Goal: Task Accomplishment & Management: Manage account settings

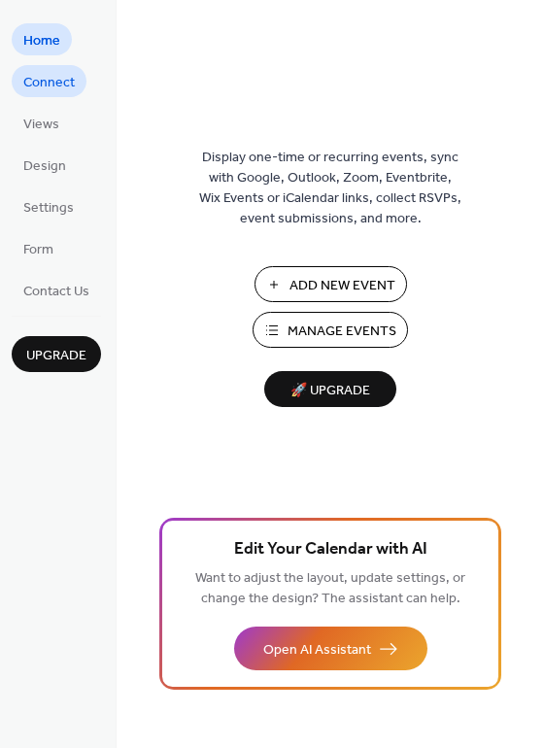
click at [63, 83] on span "Connect" at bounding box center [48, 83] width 51 height 20
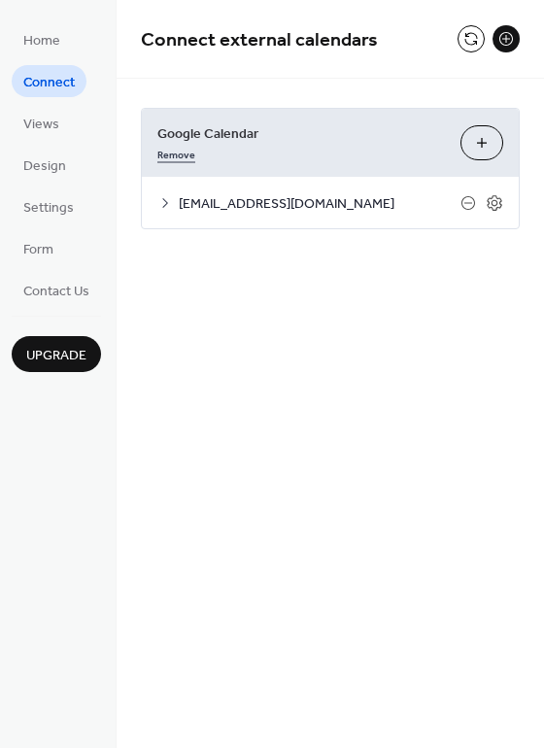
click at [163, 156] on link "Remove" at bounding box center [176, 153] width 38 height 20
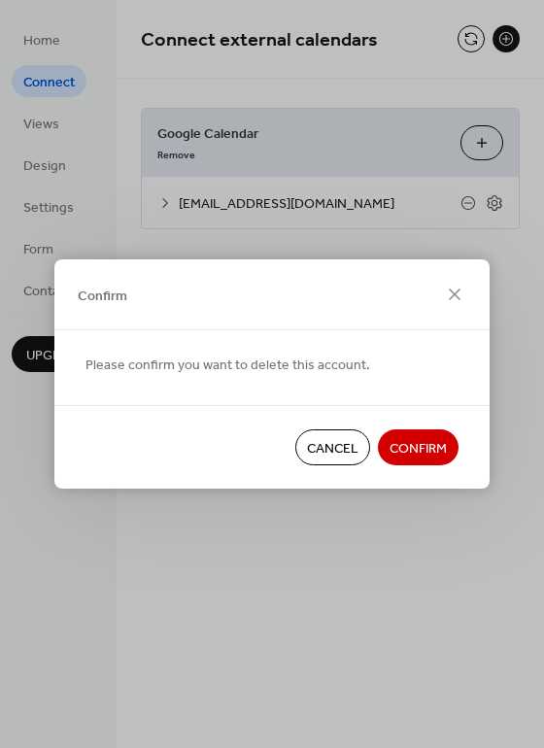
click at [419, 444] on span "Confirm" at bounding box center [417, 449] width 57 height 20
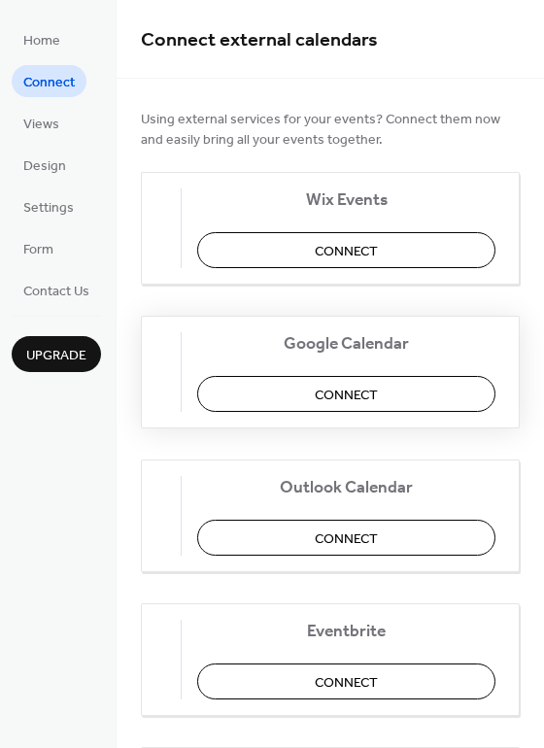
click at [342, 389] on span "Connect" at bounding box center [346, 395] width 63 height 20
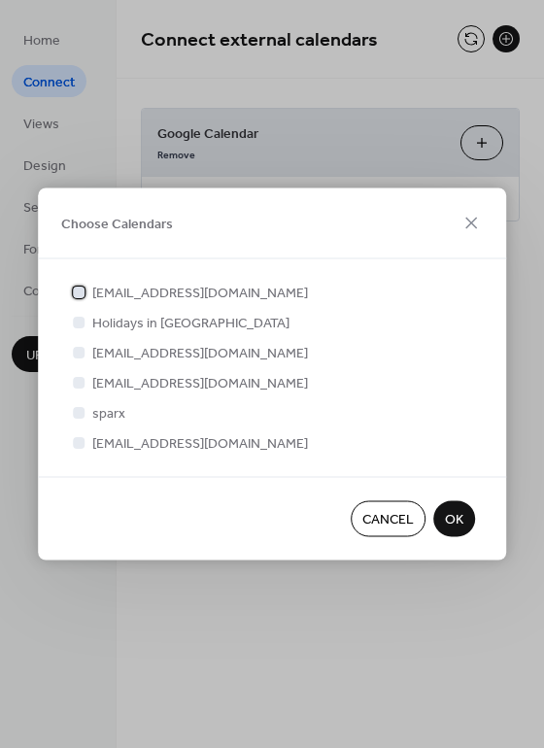
click at [80, 293] on div at bounding box center [79, 291] width 12 height 12
click at [450, 517] on span "OK" at bounding box center [454, 520] width 18 height 20
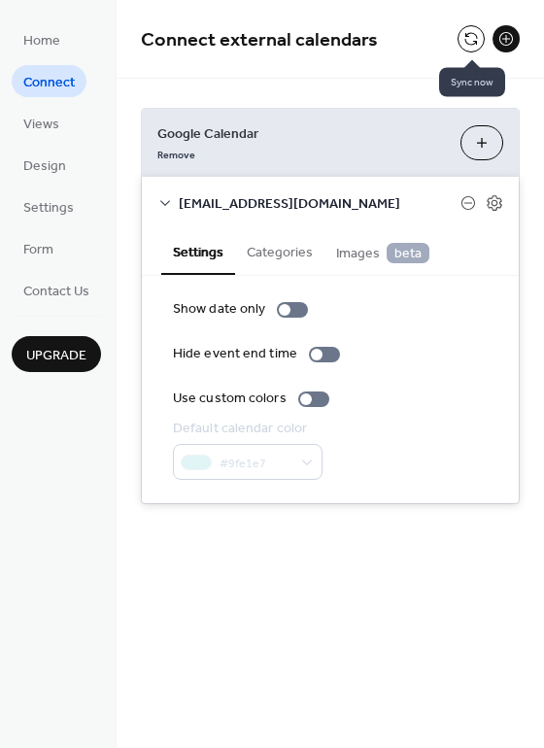
click at [468, 39] on button at bounding box center [470, 38] width 27 height 27
click at [472, 37] on button at bounding box center [470, 38] width 27 height 27
click at [468, 37] on button at bounding box center [470, 38] width 27 height 27
click at [472, 35] on button at bounding box center [470, 38] width 27 height 27
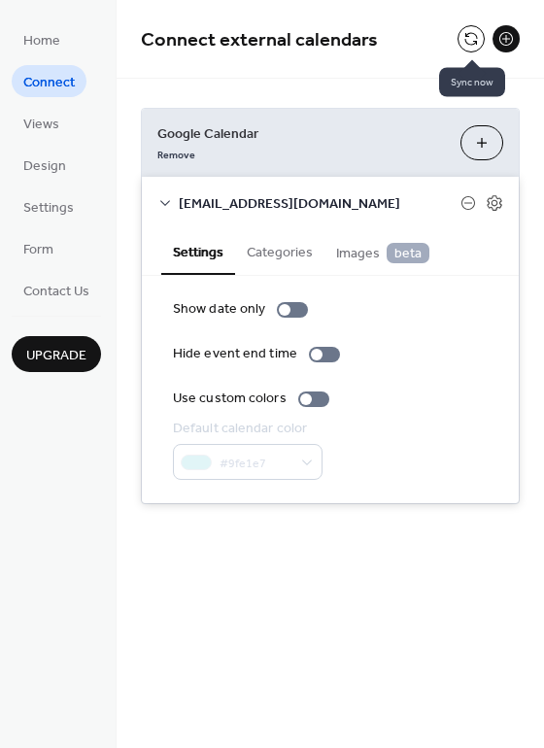
click at [475, 41] on button at bounding box center [470, 38] width 27 height 27
click at [470, 35] on button at bounding box center [470, 38] width 27 height 27
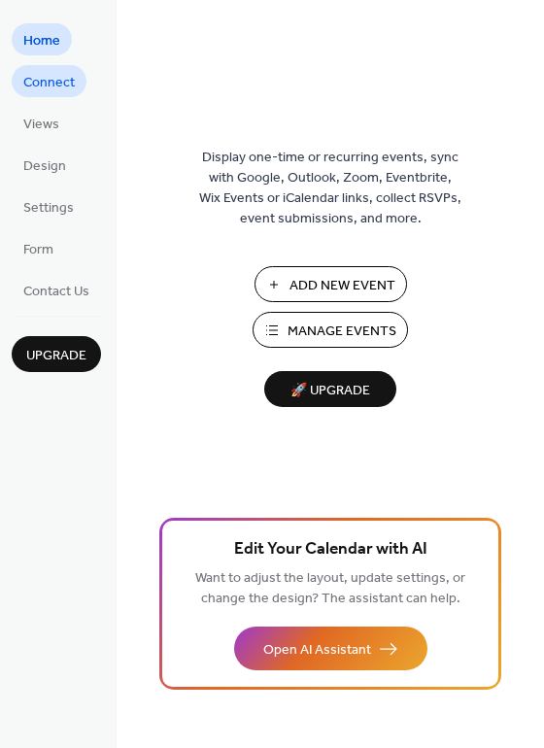
click at [58, 83] on span "Connect" at bounding box center [48, 83] width 51 height 20
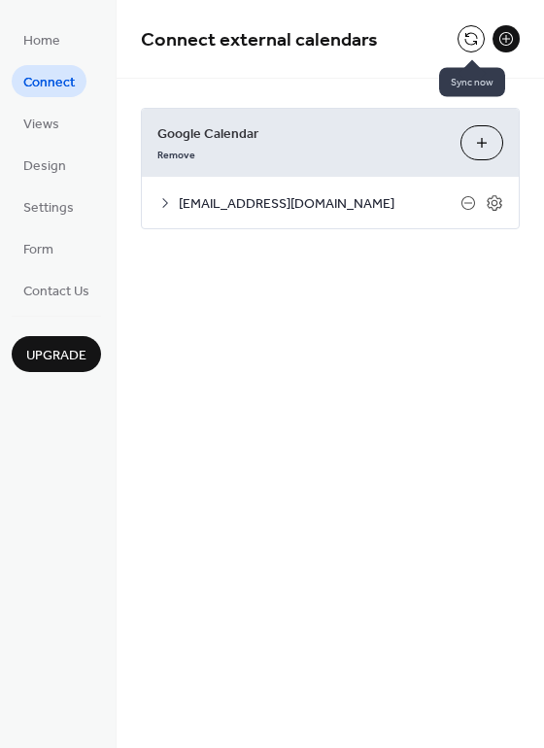
click at [469, 41] on button at bounding box center [470, 38] width 27 height 27
click at [469, 37] on button at bounding box center [470, 38] width 27 height 27
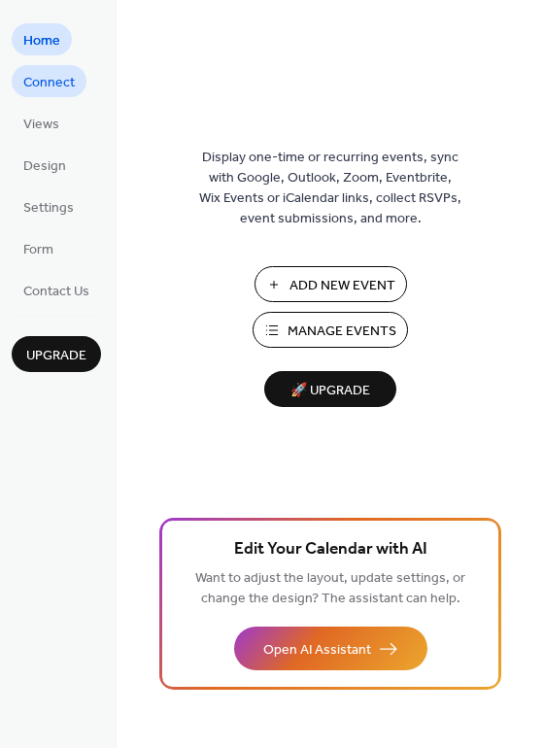
click at [60, 83] on span "Connect" at bounding box center [48, 83] width 51 height 20
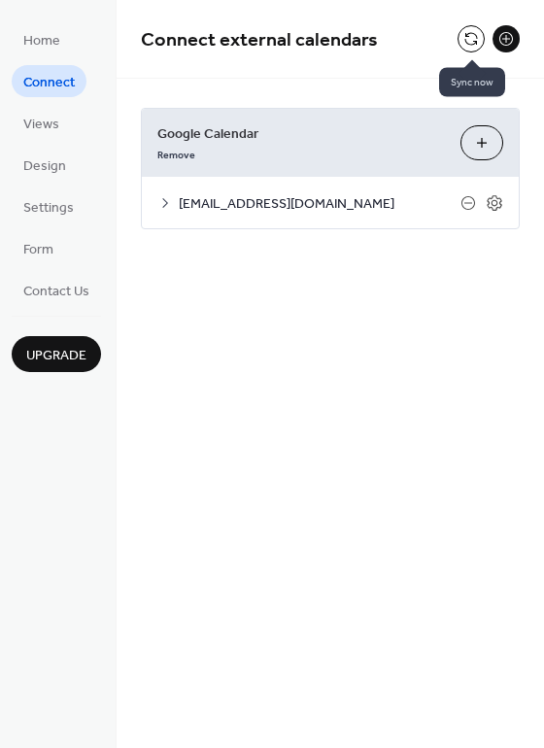
click at [467, 40] on button at bounding box center [470, 38] width 27 height 27
click at [467, 31] on button at bounding box center [470, 38] width 27 height 27
click at [475, 43] on button at bounding box center [470, 38] width 27 height 27
click at [468, 39] on button at bounding box center [470, 38] width 27 height 27
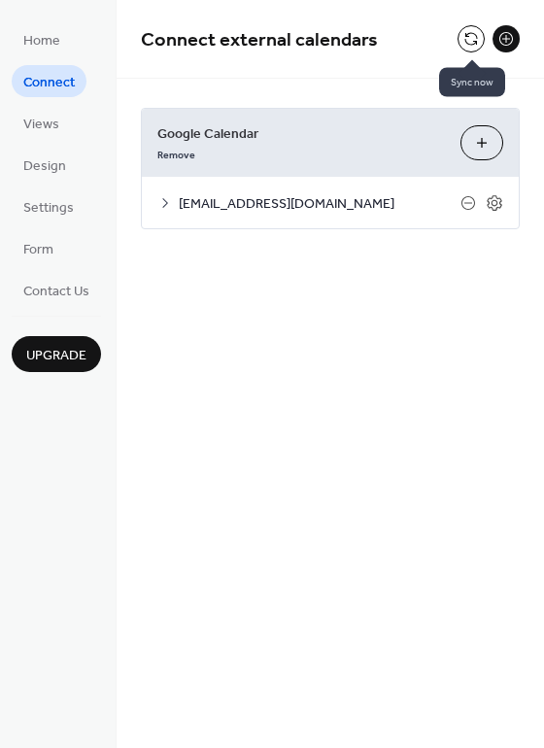
click at [468, 39] on button at bounding box center [470, 38] width 27 height 27
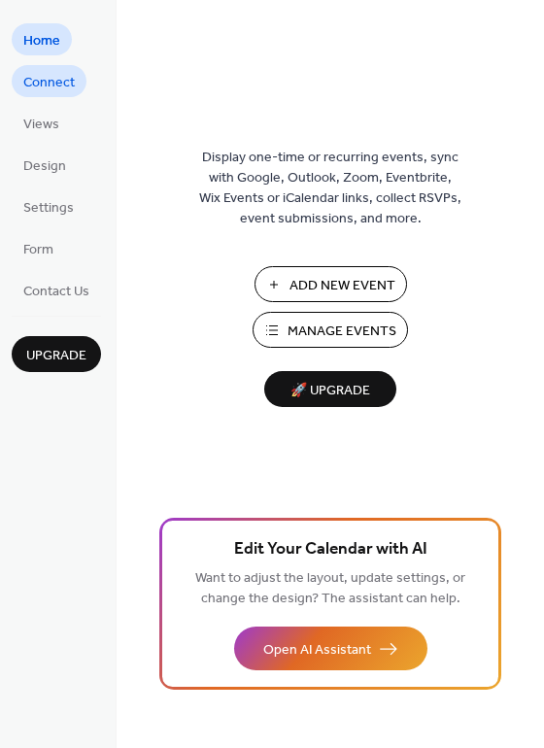
click at [55, 82] on span "Connect" at bounding box center [48, 83] width 51 height 20
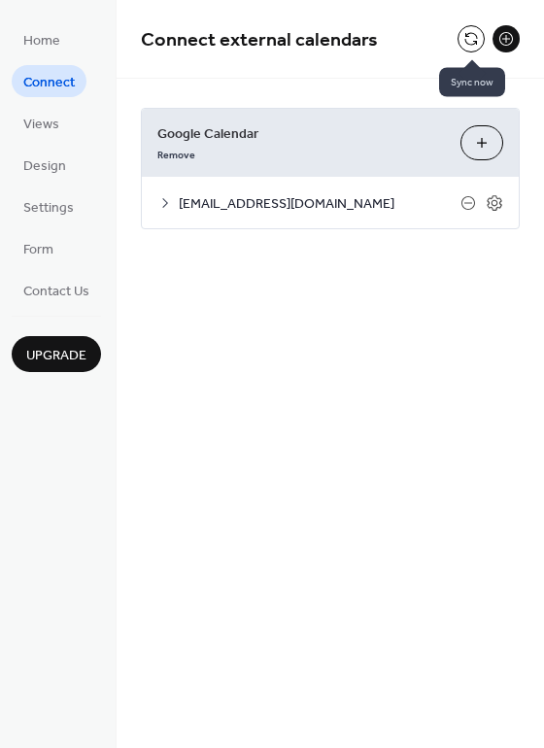
click at [466, 42] on button at bounding box center [470, 38] width 27 height 27
click at [470, 40] on button at bounding box center [470, 38] width 27 height 27
click at [161, 203] on icon at bounding box center [165, 203] width 16 height 16
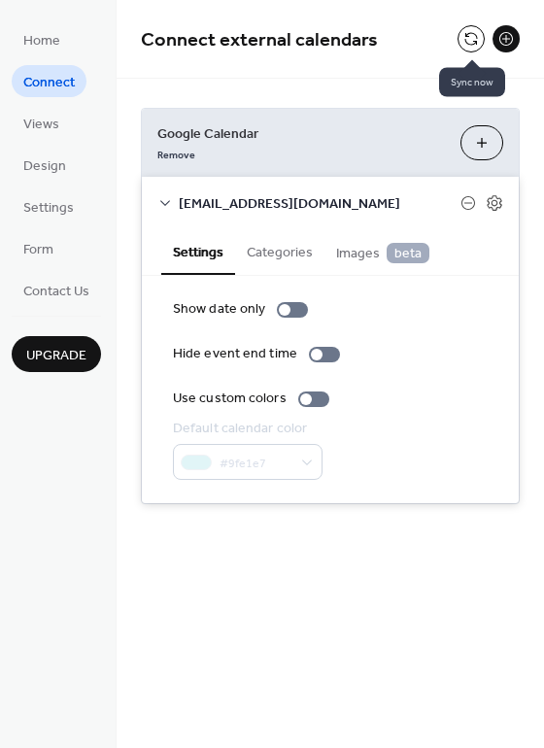
click at [469, 39] on button at bounding box center [470, 38] width 27 height 27
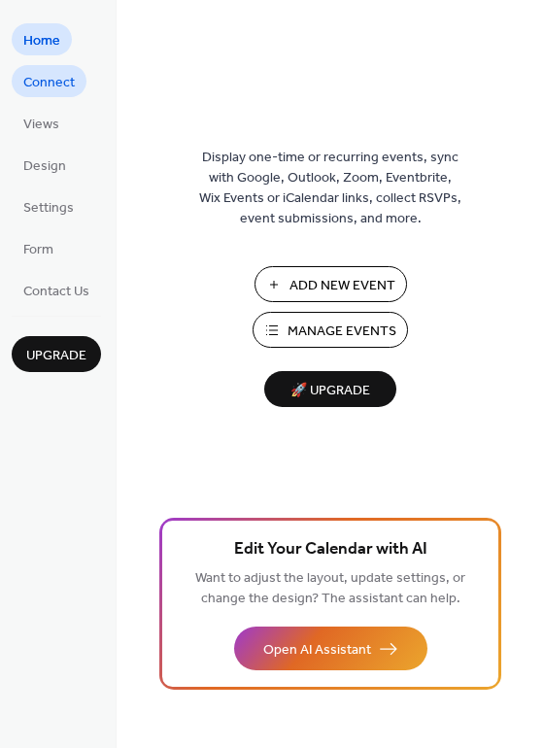
click at [46, 83] on span "Connect" at bounding box center [48, 83] width 51 height 20
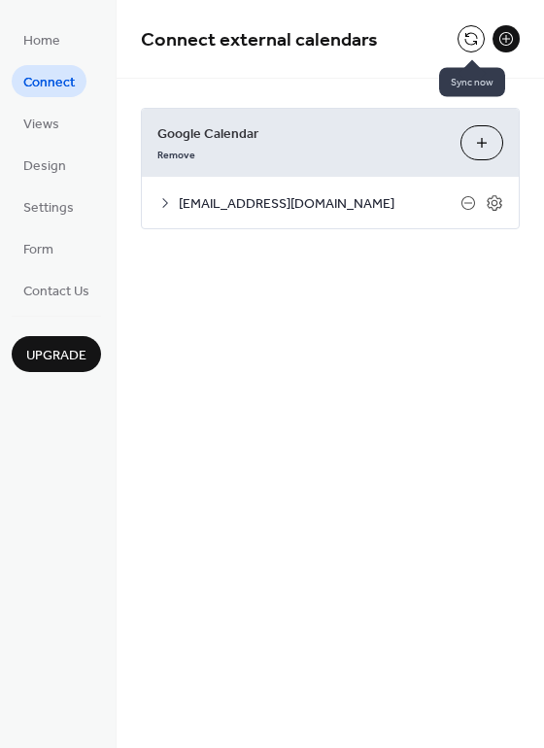
click at [467, 37] on button at bounding box center [470, 38] width 27 height 27
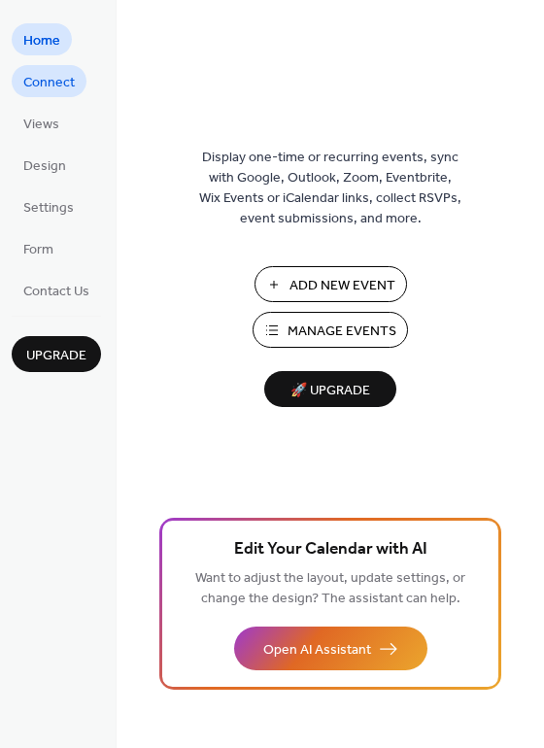
click at [55, 82] on span "Connect" at bounding box center [48, 83] width 51 height 20
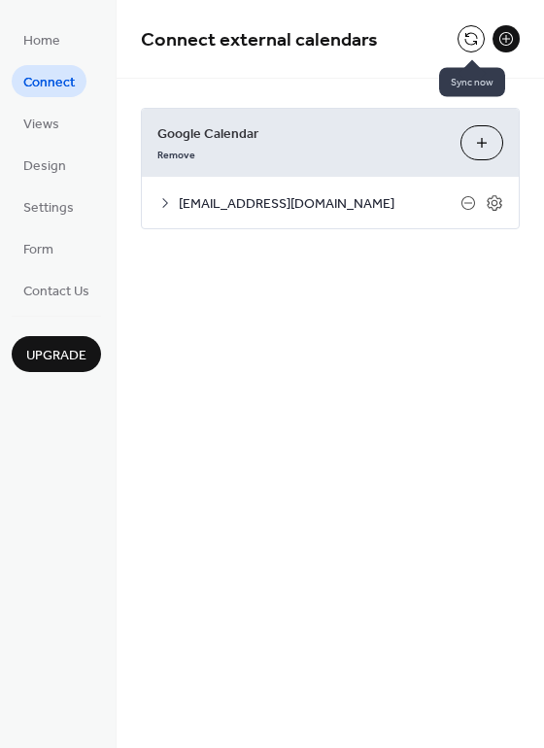
click at [468, 38] on button at bounding box center [470, 38] width 27 height 27
click at [164, 199] on icon at bounding box center [165, 203] width 16 height 16
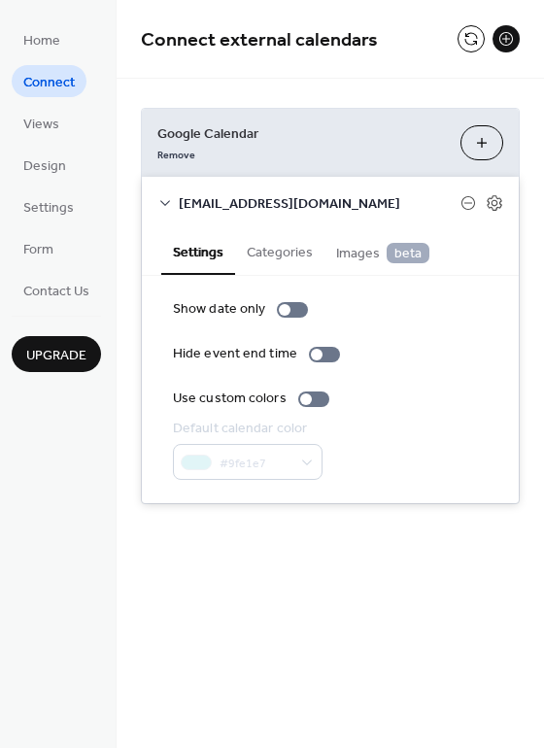
click at [279, 258] on button "Categories" at bounding box center [279, 250] width 89 height 45
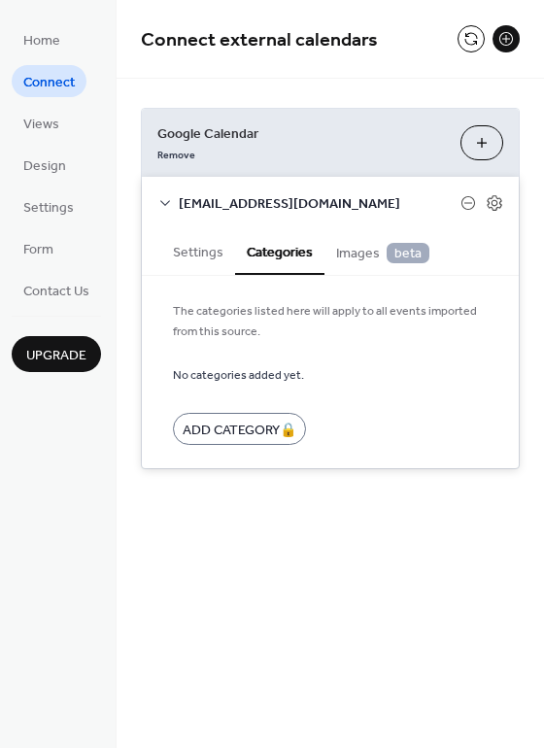
click at [201, 257] on button "Settings" at bounding box center [198, 250] width 74 height 45
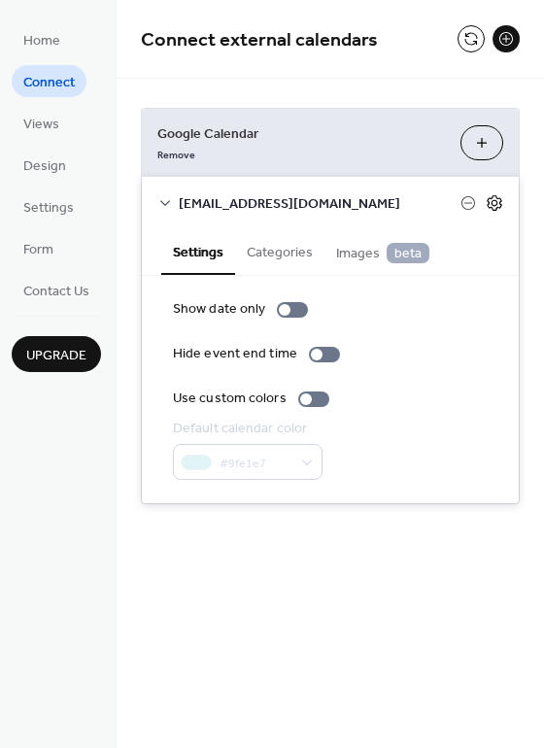
click at [493, 202] on icon at bounding box center [493, 202] width 17 height 17
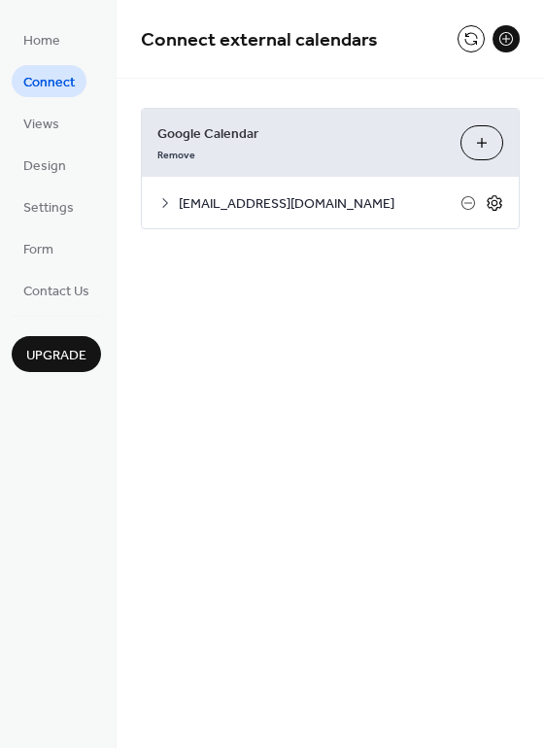
click at [493, 202] on icon at bounding box center [493, 202] width 17 height 17
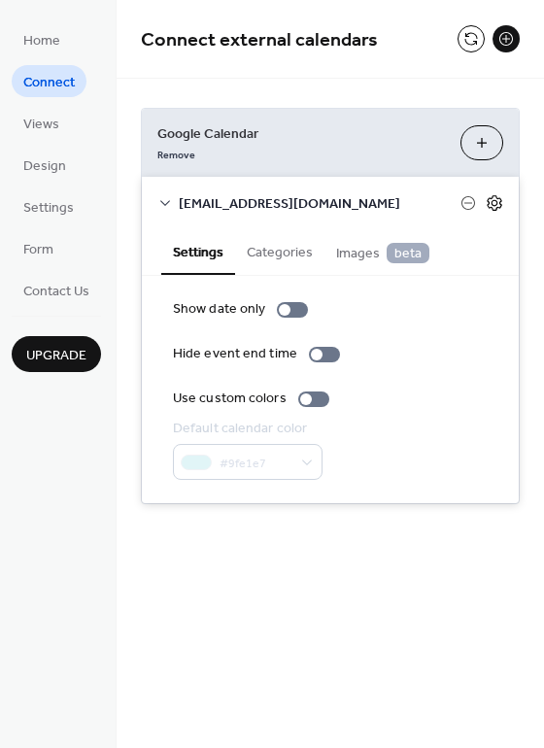
click at [493, 202] on icon at bounding box center [493, 202] width 17 height 17
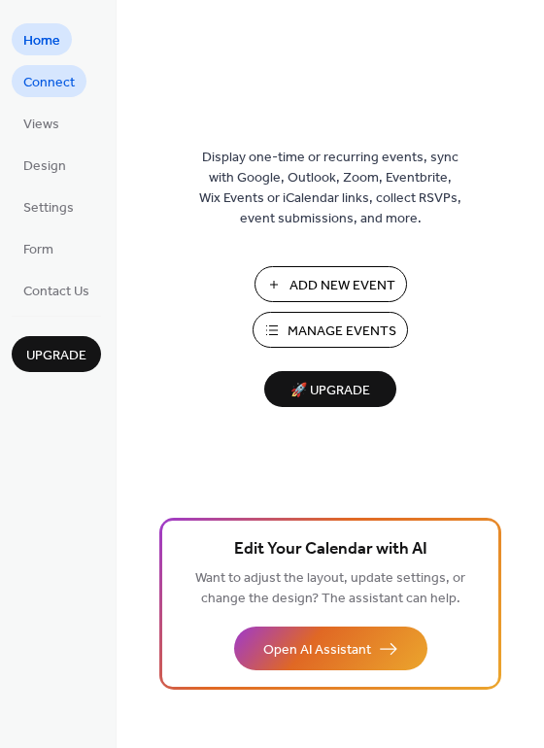
click at [62, 76] on span "Connect" at bounding box center [48, 83] width 51 height 20
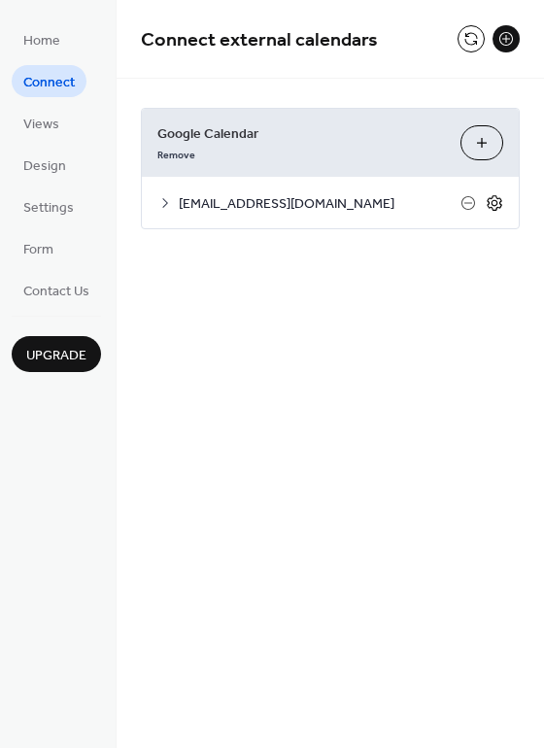
click at [492, 207] on icon at bounding box center [493, 202] width 17 height 17
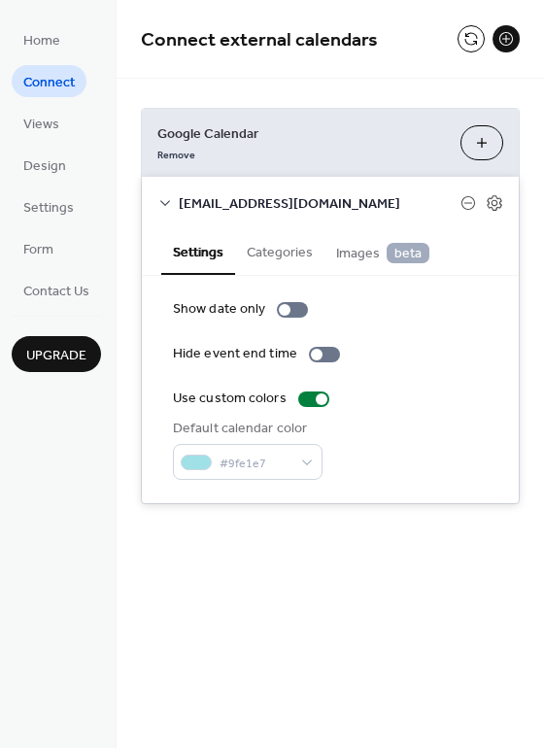
click at [285, 252] on button "Categories" at bounding box center [279, 250] width 89 height 45
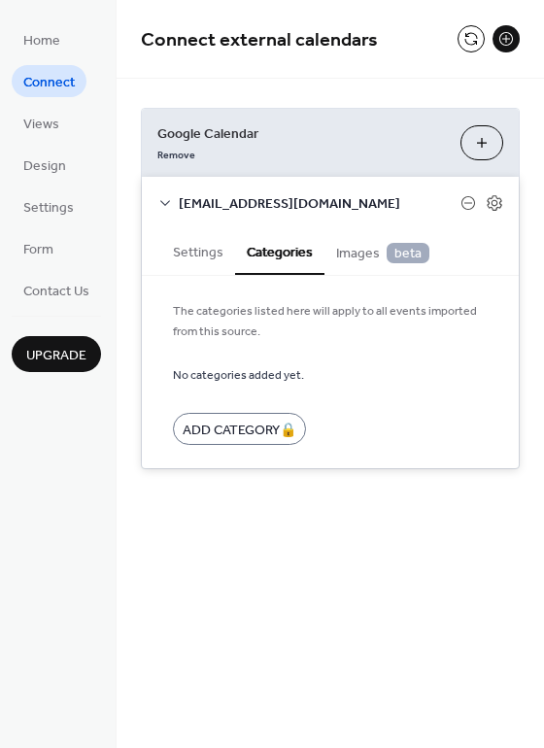
click at [352, 250] on span "Images beta" at bounding box center [382, 253] width 93 height 21
